Goal: Information Seeking & Learning: Learn about a topic

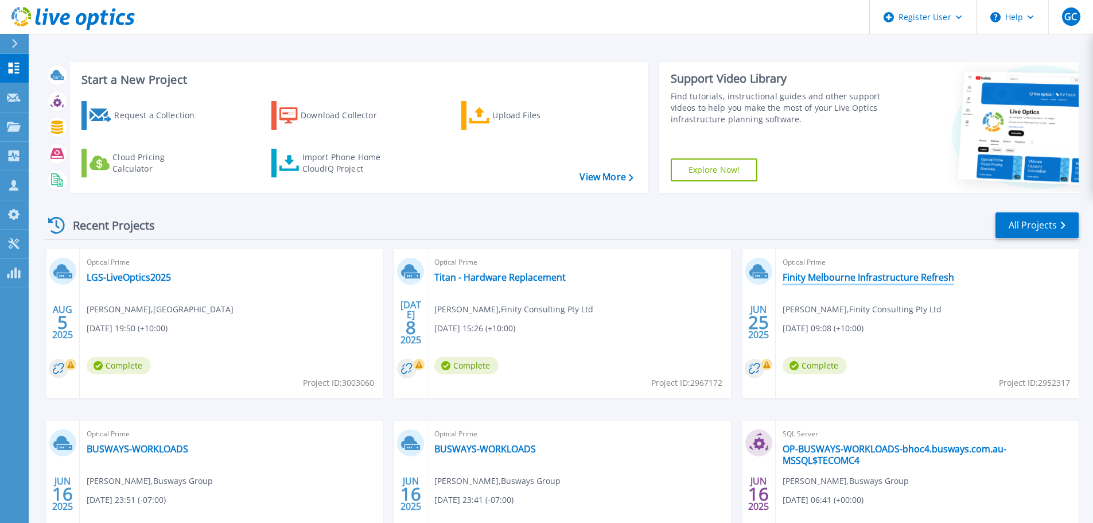
scroll to position [57, 0]
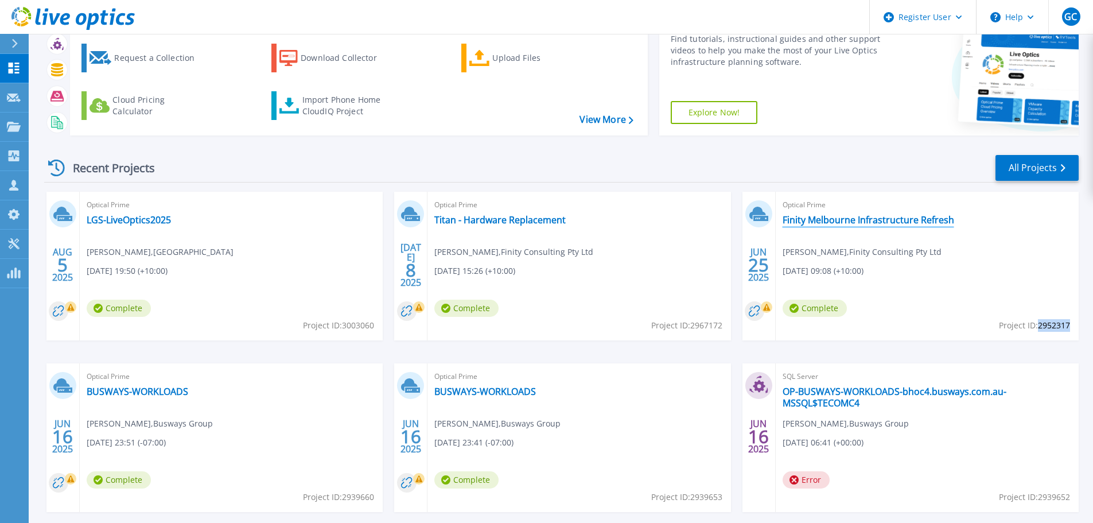
click at [827, 219] on link "Finity Melbourne Infrastructure Refresh" at bounding box center [868, 219] width 172 height 11
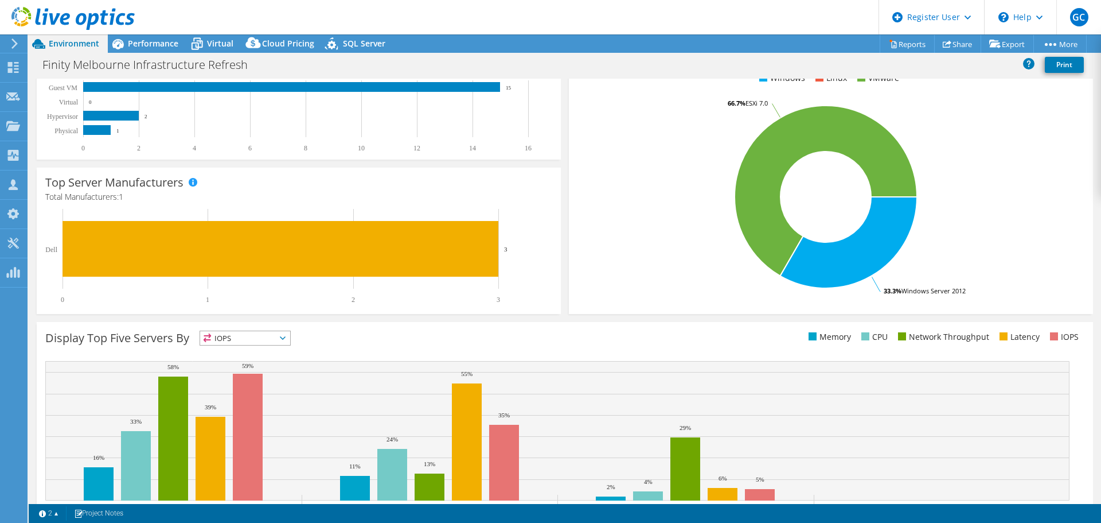
scroll to position [186, 0]
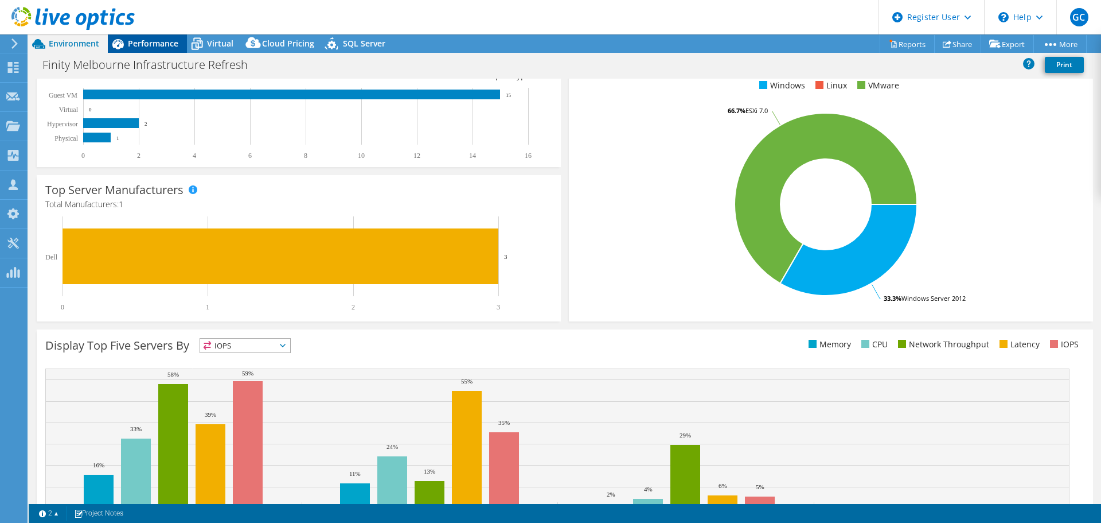
click at [149, 45] on span "Performance" at bounding box center [153, 43] width 50 height 11
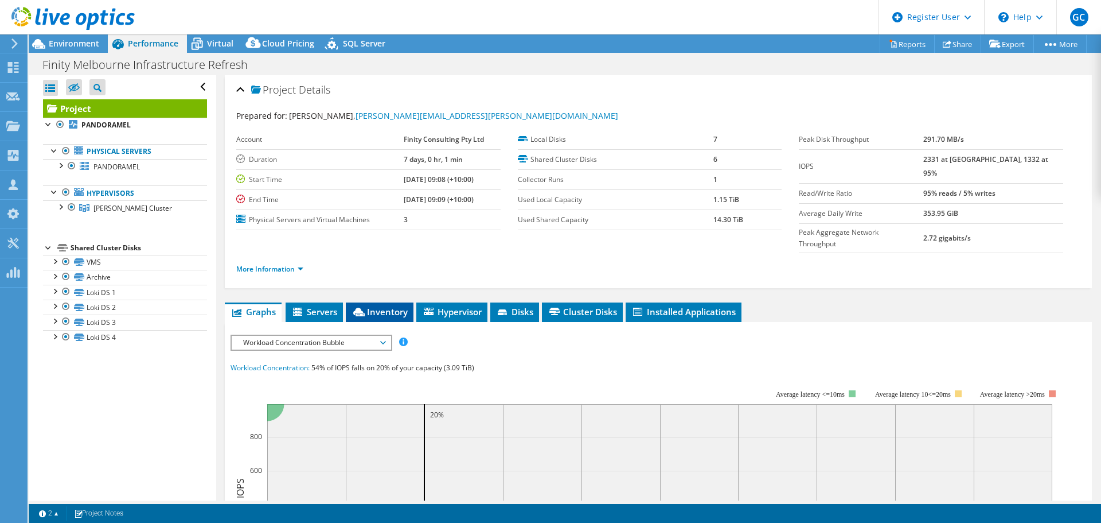
click at [391, 306] on span "Inventory" at bounding box center [380, 311] width 56 height 11
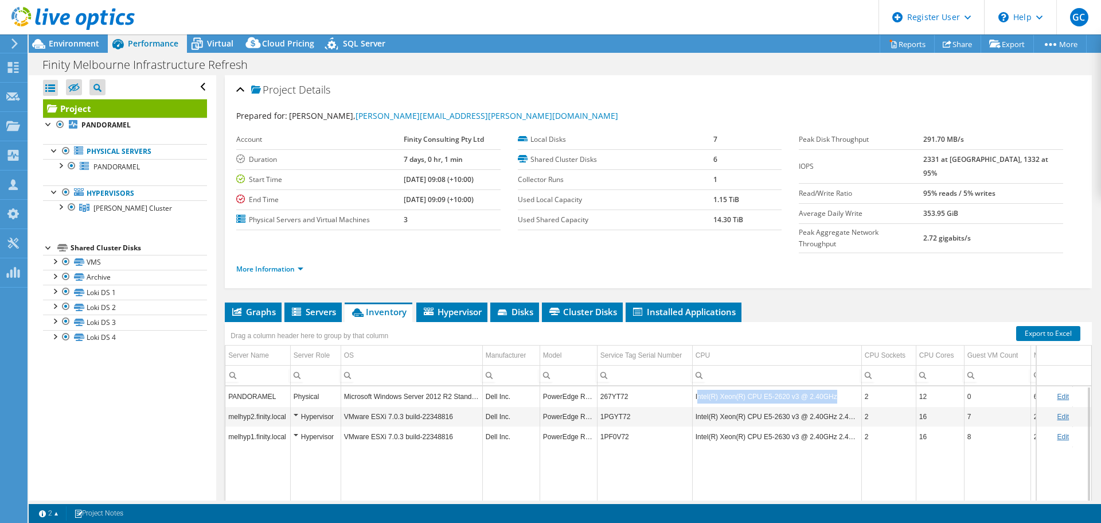
drag, startPoint x: 832, startPoint y: 374, endPoint x: 697, endPoint y: 374, distance: 135.4
click at [697, 386] on td "Intel(R) Xeon(R) CPU E5-2620 v3 @ 2.40GHz" at bounding box center [776, 396] width 169 height 20
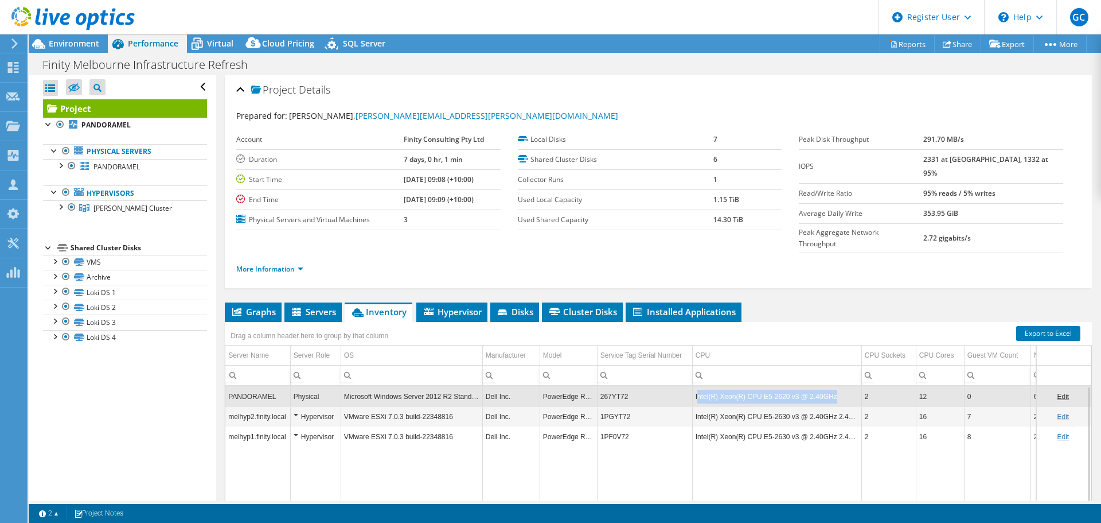
copy td "ntel(R) Xeon(R) CPU E5-2620 v3 @ 2.40GHz"
drag, startPoint x: 696, startPoint y: 395, endPoint x: 857, endPoint y: 399, distance: 160.7
click at [857, 406] on td "Intel(R) Xeon(R) CPU E5-2630 v3 @ 2.40GHz 2.40 GHz" at bounding box center [776, 416] width 169 height 20
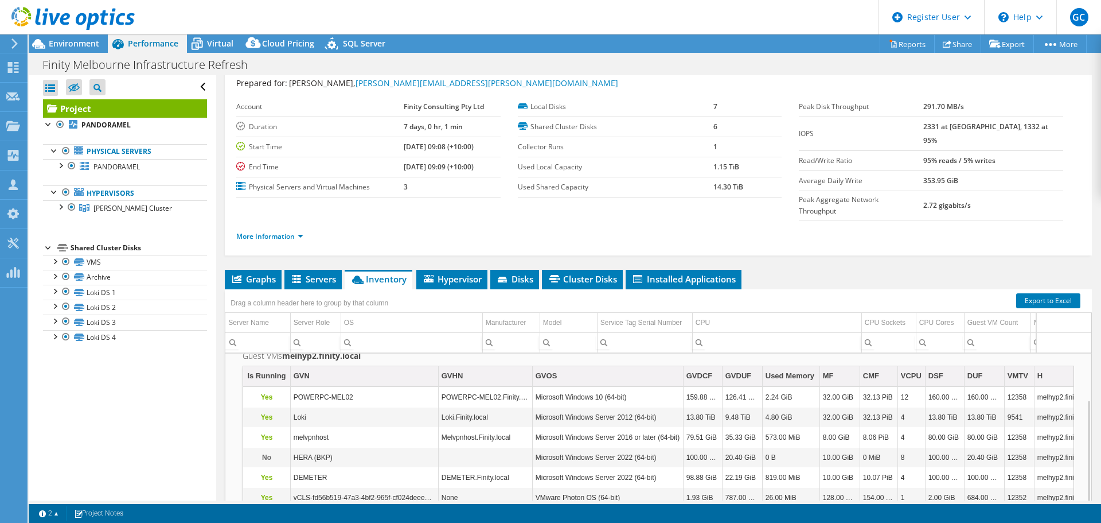
scroll to position [57, 0]
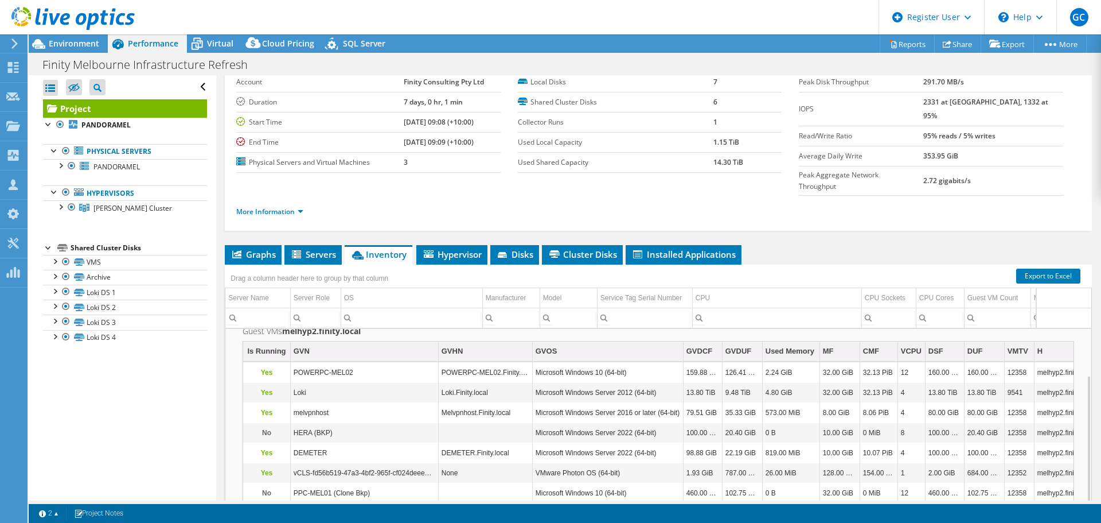
click at [850, 203] on ul "More Information" at bounding box center [658, 210] width 844 height 15
click at [847, 245] on ul "Graphs Servers Inventory Hypervisor Disks Cluster Disks Installed Applications" at bounding box center [658, 255] width 867 height 20
click at [70, 45] on span "Environment" at bounding box center [74, 43] width 50 height 11
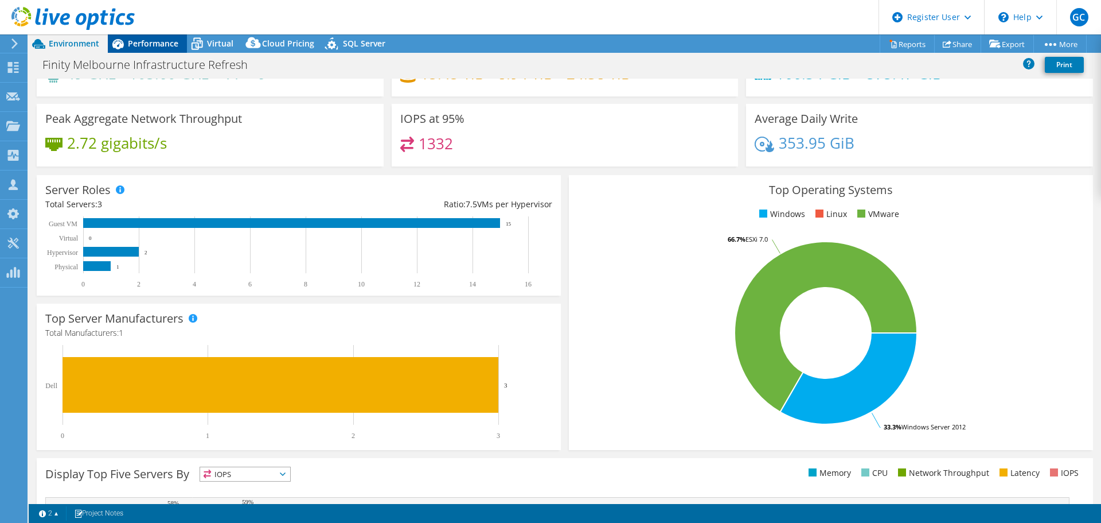
click at [145, 44] on span "Performance" at bounding box center [153, 43] width 50 height 11
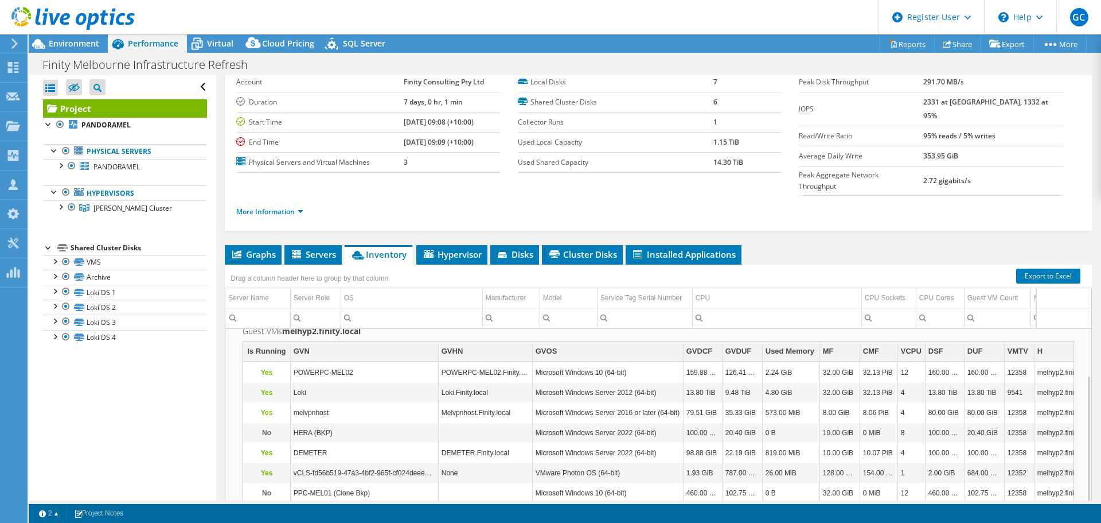
click at [380, 248] on span "Inventory" at bounding box center [379, 253] width 56 height 11
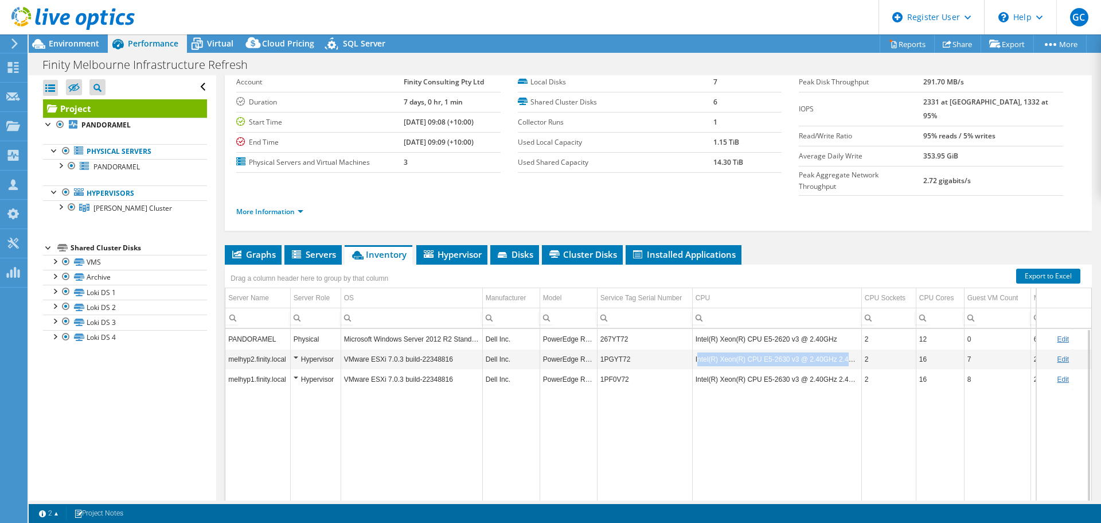
drag, startPoint x: 698, startPoint y: 338, endPoint x: 857, endPoint y: 340, distance: 159.5
click at [857, 349] on td "Intel(R) Xeon(R) CPU E5-2630 v3 @ 2.40GHz 2.40 GHz" at bounding box center [776, 359] width 169 height 20
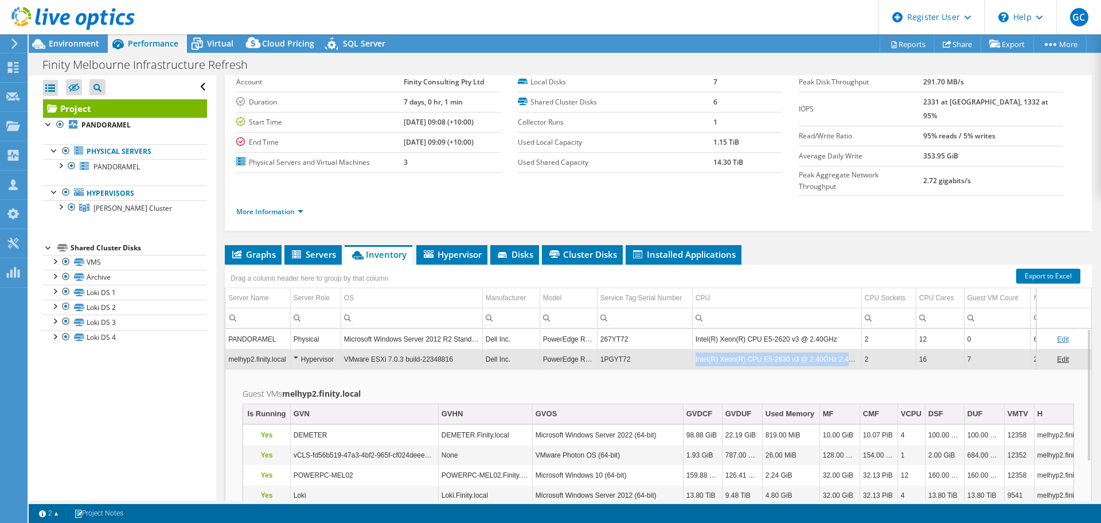
drag, startPoint x: 696, startPoint y: 338, endPoint x: 862, endPoint y: 337, distance: 165.8
click at [862, 349] on tr "melhyp2.finity.local Hypervisor VMware ESXi 7.0.3 build-22348816 Dell Inc. Powe…" at bounding box center [676, 359] width 902 height 20
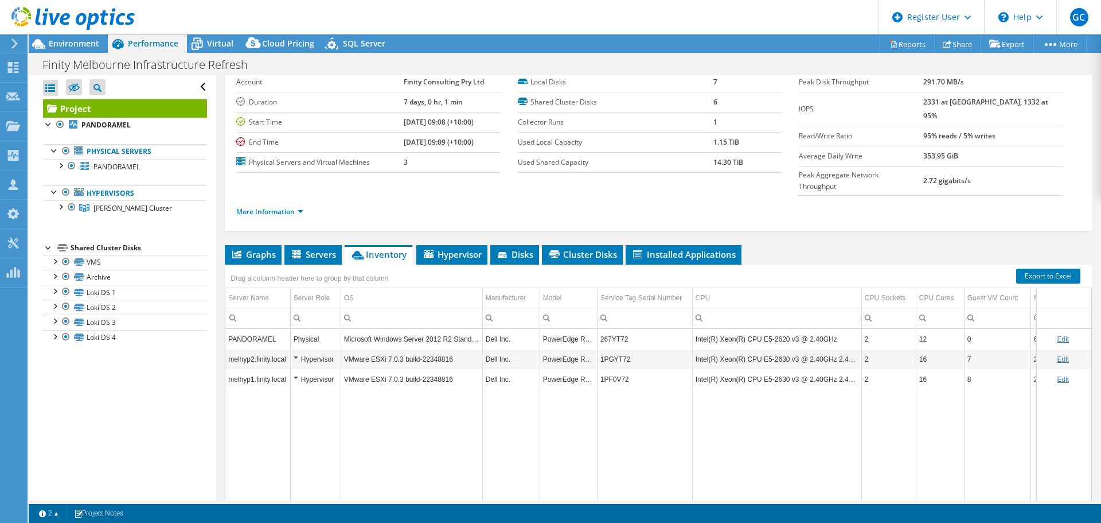
copy td "Intel(R) Xeon(R) CPU E5-2630 v3 @ 2.40GHz 2.40 GHz"
drag, startPoint x: 698, startPoint y: 336, endPoint x: 857, endPoint y: 338, distance: 159.5
click at [857, 349] on td "Intel(R) Xeon(R) CPU E5-2630 v3 @ 2.40GHz 2.40 GHz" at bounding box center [776, 359] width 169 height 20
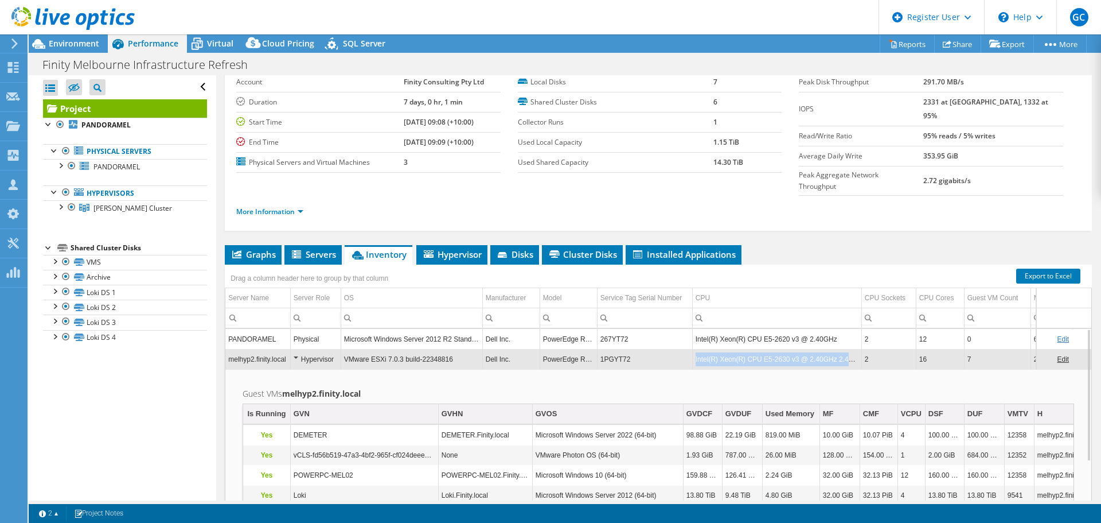
drag, startPoint x: 856, startPoint y: 338, endPoint x: 696, endPoint y: 339, distance: 160.1
click at [696, 349] on td "Intel(R) Xeon(R) CPU E5-2630 v3 @ 2.40GHz 2.40 GHz" at bounding box center [776, 359] width 169 height 20
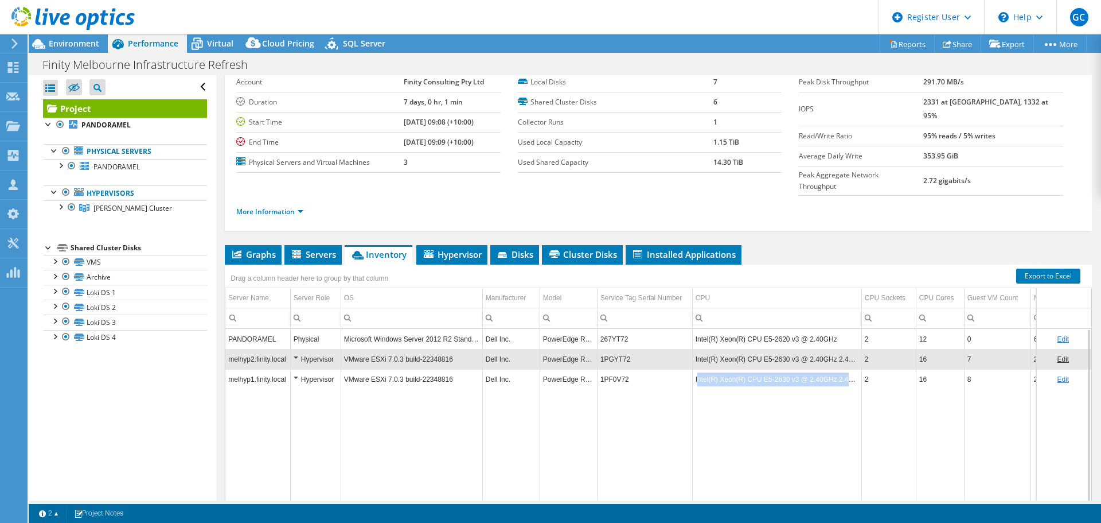
drag, startPoint x: 697, startPoint y: 359, endPoint x: 859, endPoint y: 360, distance: 162.4
click at [859, 369] on td "Intel(R) Xeon(R) CPU E5-2630 v3 @ 2.40GHz 2.40 GHz" at bounding box center [776, 379] width 169 height 20
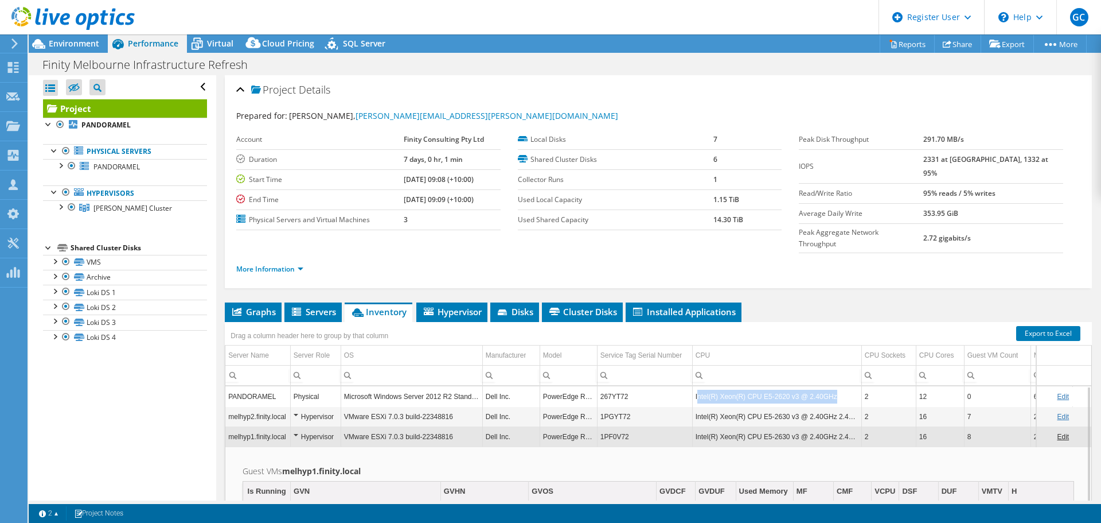
drag, startPoint x: 698, startPoint y: 374, endPoint x: 857, endPoint y: 376, distance: 159.5
click at [857, 386] on td "Intel(R) Xeon(R) CPU E5-2620 v3 @ 2.40GHz" at bounding box center [776, 396] width 169 height 20
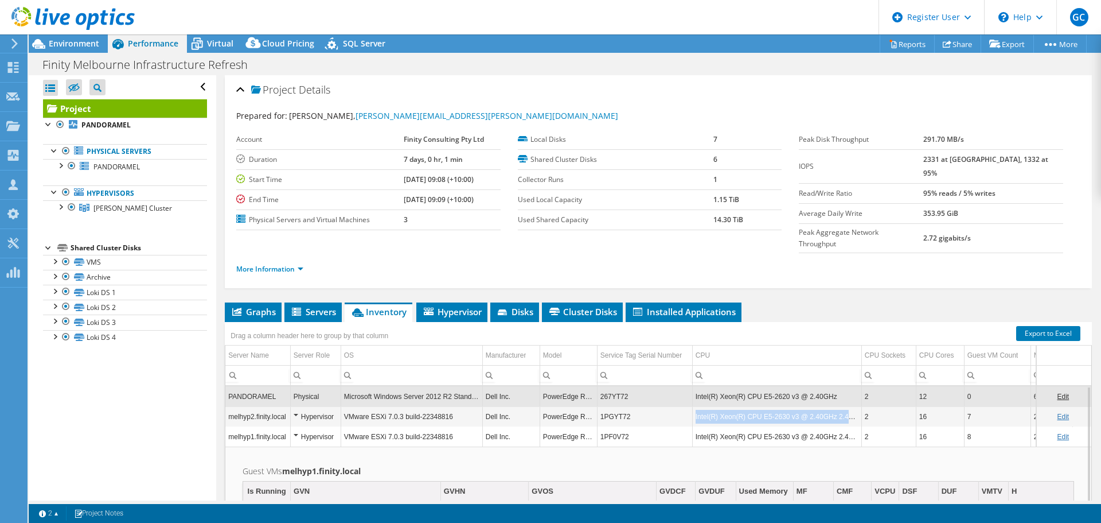
drag, startPoint x: 695, startPoint y: 393, endPoint x: 860, endPoint y: 395, distance: 164.7
click at [860, 406] on td "Intel(R) Xeon(R) CPU E5-2630 v3 @ 2.40GHz 2.40 GHz" at bounding box center [776, 416] width 169 height 20
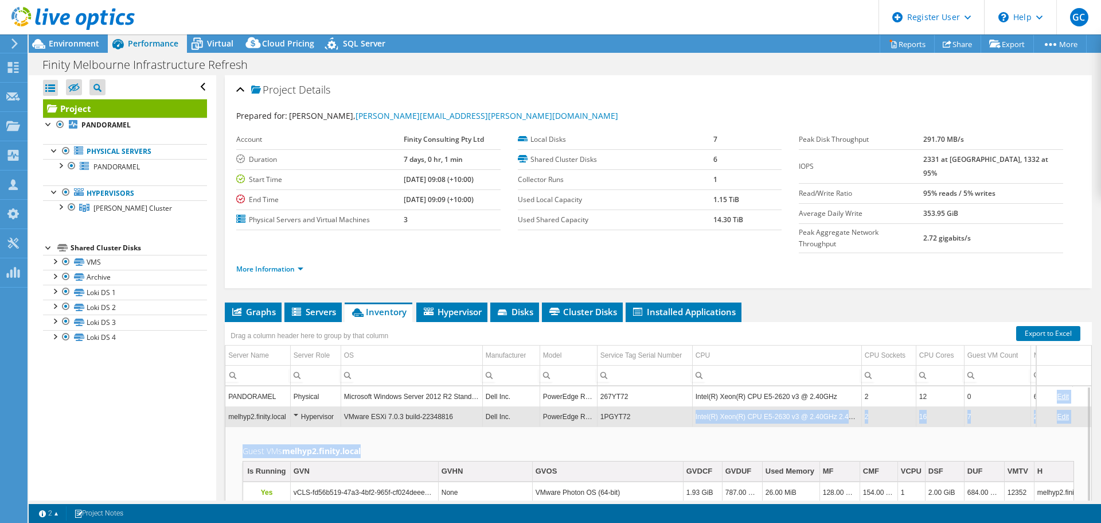
drag, startPoint x: 695, startPoint y: 395, endPoint x: 872, endPoint y: 407, distance: 177.7
click at [872, 407] on div "PANDORAMEL Physical Microsoft Windows Server 2012 R2 Standard Dell Inc. PowerEd…" at bounding box center [658, 476] width 867 height 180
copy div "Intel(R) Xeon(R) CPU E5-2630 v3 @ 2.40GHz 2.40 GHz 2 16 7 255.78 GiB melhyp1.fi…"
